Goal: Obtain resource: Download file/media

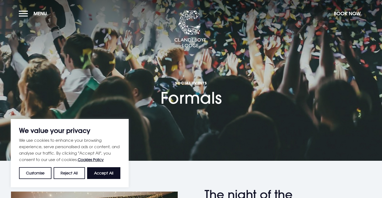
click at [112, 182] on div "We value your privacy We use cookies to enhance your browsing experience, serve…" at bounding box center [70, 153] width 118 height 68
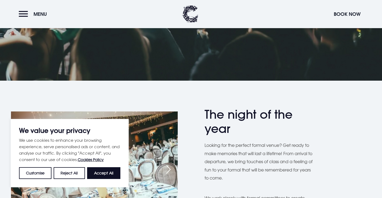
scroll to position [81, 0]
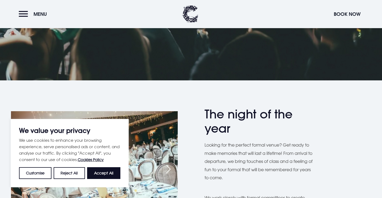
click at [100, 174] on button "Accept All" at bounding box center [103, 173] width 33 height 12
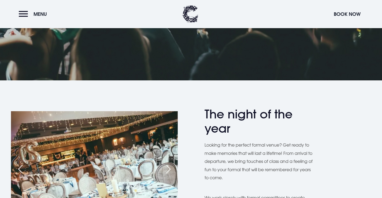
checkbox input "true"
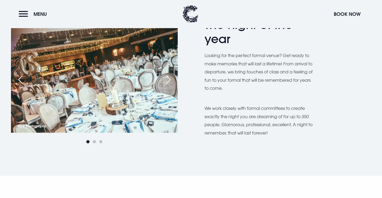
scroll to position [188, 0]
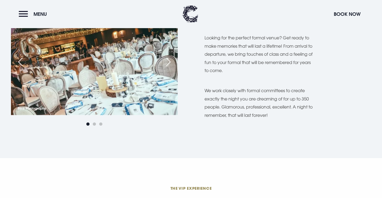
click at [166, 63] on div "Next slide" at bounding box center [168, 62] width 13 height 12
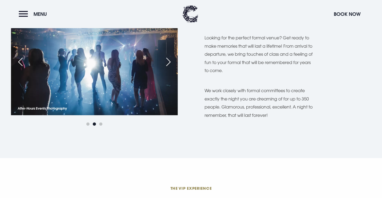
click at [166, 63] on div "Next slide" at bounding box center [168, 62] width 13 height 12
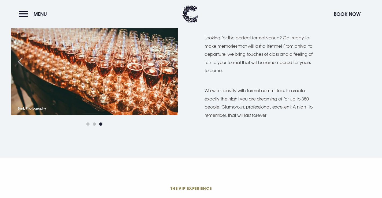
click at [19, 65] on div "Previous slide" at bounding box center [20, 62] width 13 height 12
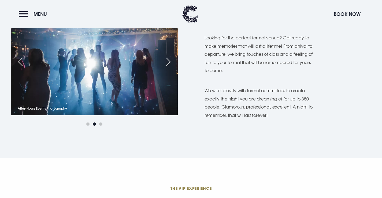
click at [24, 67] on div "Previous slide" at bounding box center [20, 62] width 13 height 12
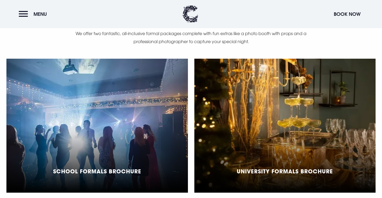
scroll to position [403, 0]
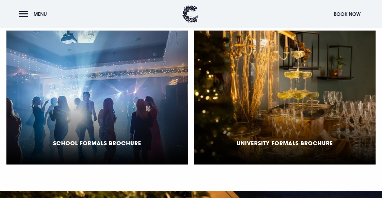
click at [124, 99] on div "School Formals Brochure" at bounding box center [97, 98] width 182 height 134
